Goal: Task Accomplishment & Management: Manage account settings

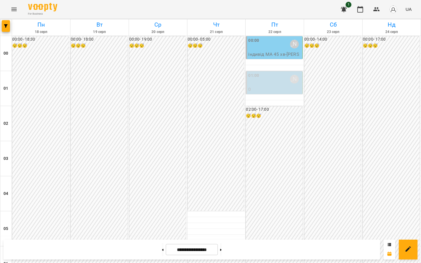
scroll to position [557, 0]
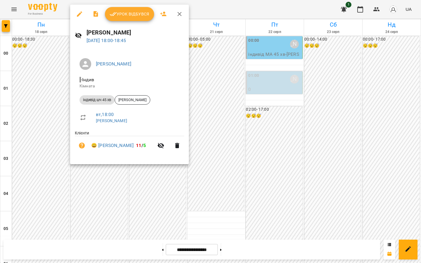
click at [80, 14] on icon "button" at bounding box center [79, 13] width 5 height 5
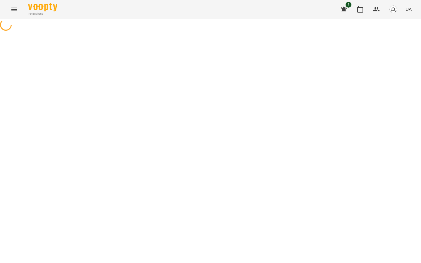
select select "**********"
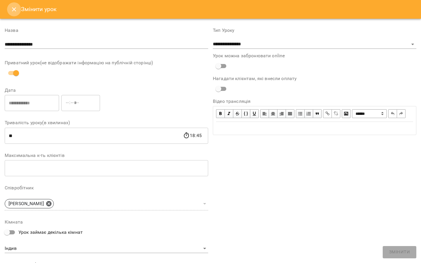
click at [16, 7] on icon "Close" at bounding box center [14, 9] width 7 height 7
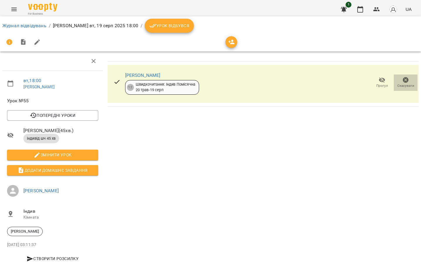
click at [402, 81] on icon "button" at bounding box center [405, 80] width 6 height 6
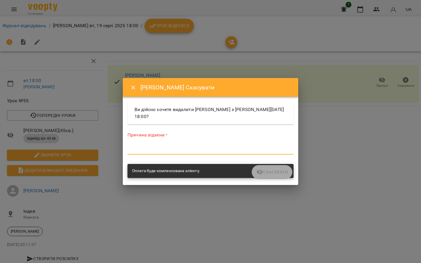
click at [242, 150] on textarea at bounding box center [210, 150] width 166 height 6
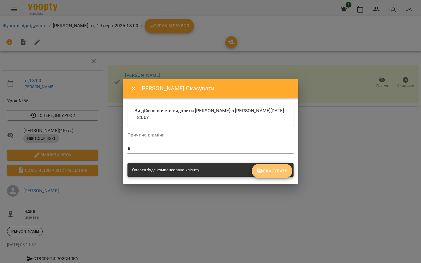
click at [260, 169] on icon "submit" at bounding box center [259, 171] width 6 height 6
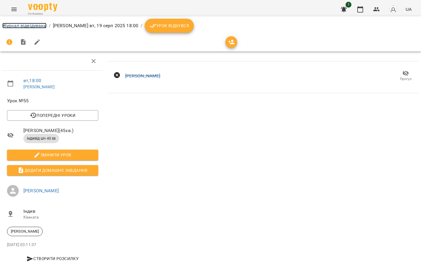
click at [19, 27] on link "Журнал відвідувань" at bounding box center [24, 26] width 44 height 6
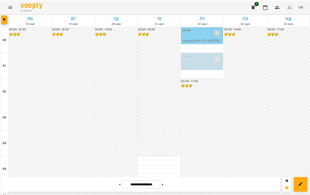
scroll to position [634, 0]
